Goal: Task Accomplishment & Management: Use online tool/utility

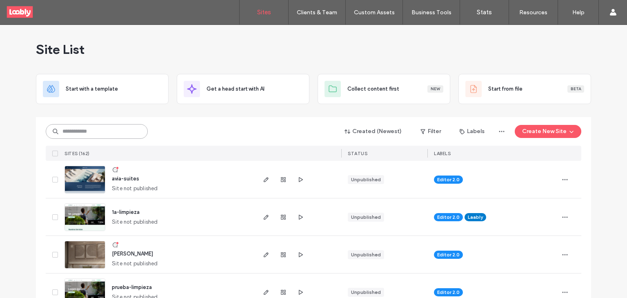
click at [103, 135] on input at bounding box center [97, 131] width 102 height 15
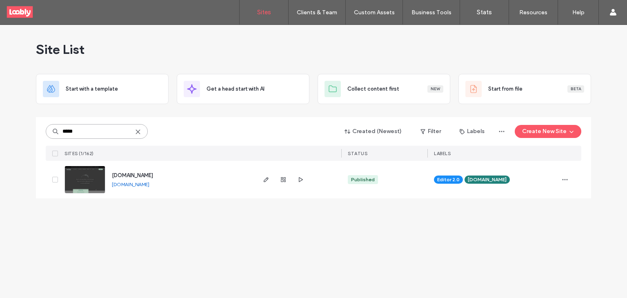
type input "*****"
click at [116, 175] on span "[DOMAIN_NAME]" at bounding box center [132, 175] width 41 height 6
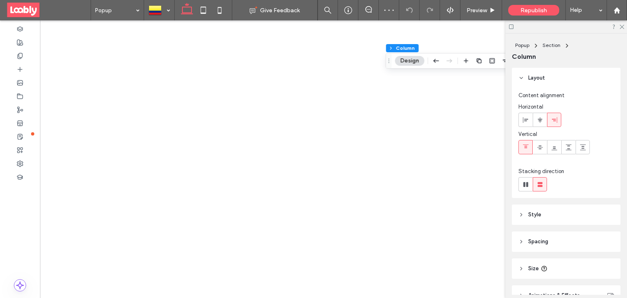
click at [541, 218] on header "Style" at bounding box center [566, 214] width 109 height 20
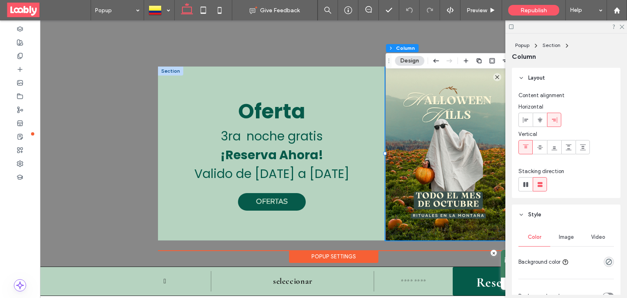
click at [570, 234] on span "Image" at bounding box center [566, 237] width 15 height 7
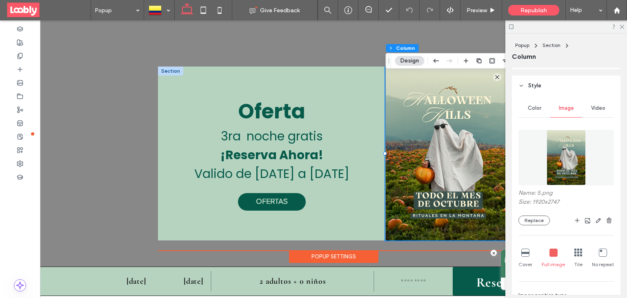
scroll to position [127, 0]
click at [565, 184] on img at bounding box center [566, 159] width 39 height 56
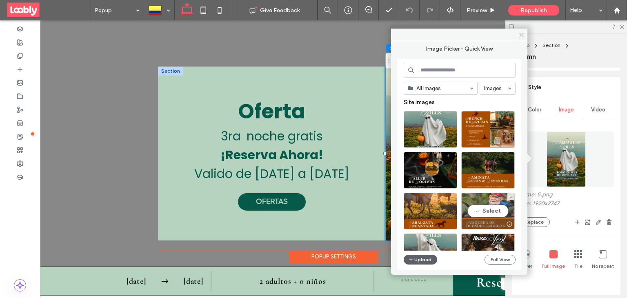
click at [485, 201] on div "Select" at bounding box center [487, 211] width 53 height 37
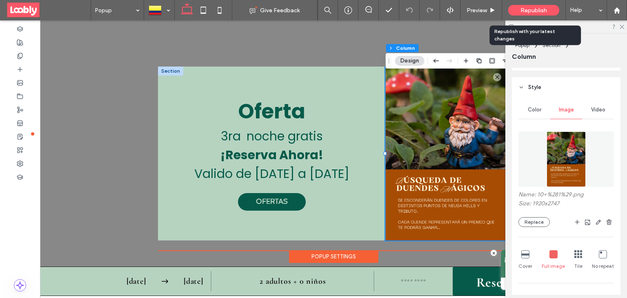
click at [539, 7] on span "Republish" at bounding box center [533, 10] width 27 height 7
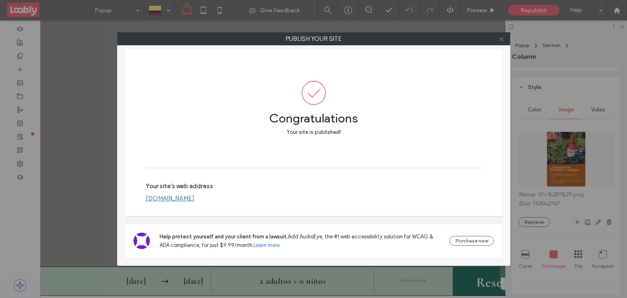
click at [499, 42] on span at bounding box center [501, 39] width 6 height 12
